Goal: Information Seeking & Learning: Learn about a topic

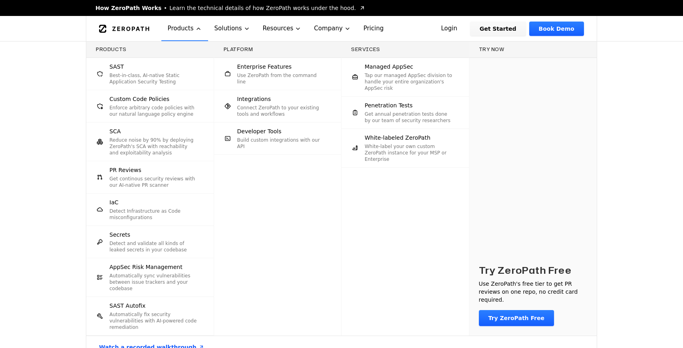
click at [384, 115] on p "Get annual penetration tests done by our team of security researchers" at bounding box center [409, 117] width 88 height 13
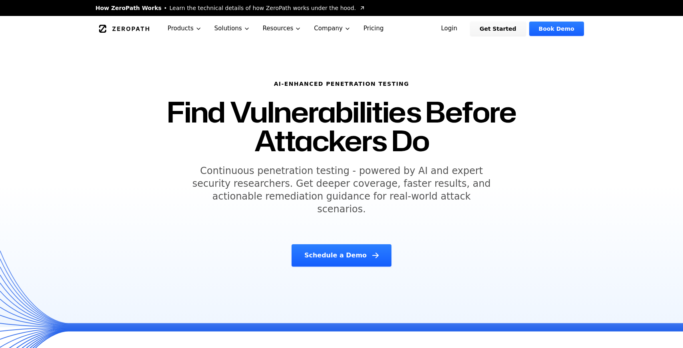
click at [159, 106] on h1 "Find Vulnerabilities Before Attackers Do" at bounding box center [342, 125] width 390 height 57
drag, startPoint x: 157, startPoint y: 106, endPoint x: 205, endPoint y: 115, distance: 49.3
click at [205, 115] on h1 "Find Vulnerabilities Before Attackers Do" at bounding box center [342, 125] width 390 height 57
click at [389, 132] on h1 "Find Vulnerabilities Before Attackers Do" at bounding box center [342, 125] width 390 height 57
drag, startPoint x: 433, startPoint y: 141, endPoint x: 418, endPoint y: 141, distance: 15.2
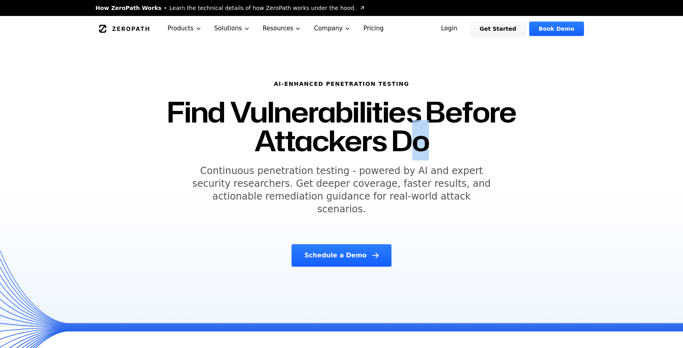
click at [418, 141] on h1 "Find Vulnerabilities Before Attackers Do" at bounding box center [342, 125] width 390 height 57
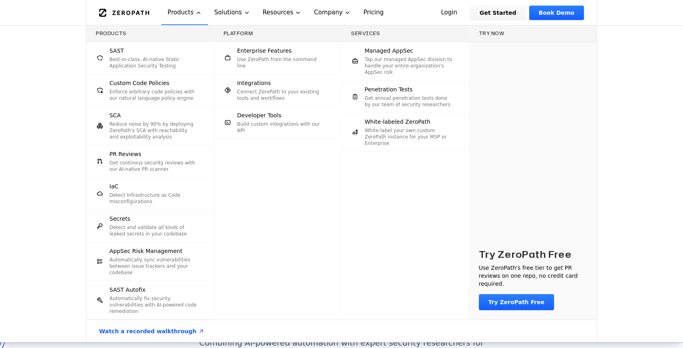
scroll to position [57, 0]
click at [153, 65] on p "Best-in-class, AI-native Static Application Security Testing" at bounding box center [153, 62] width 88 height 13
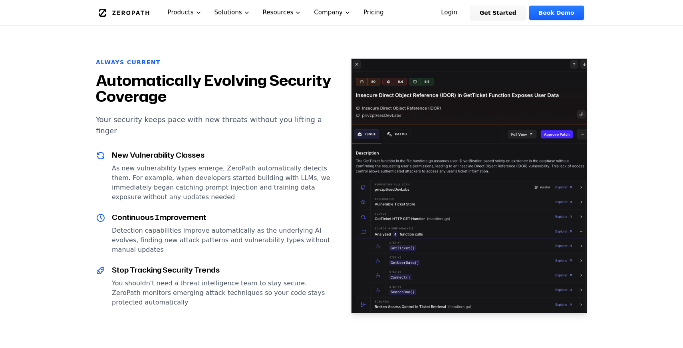
scroll to position [902, 0]
